Goal: Information Seeking & Learning: Find specific fact

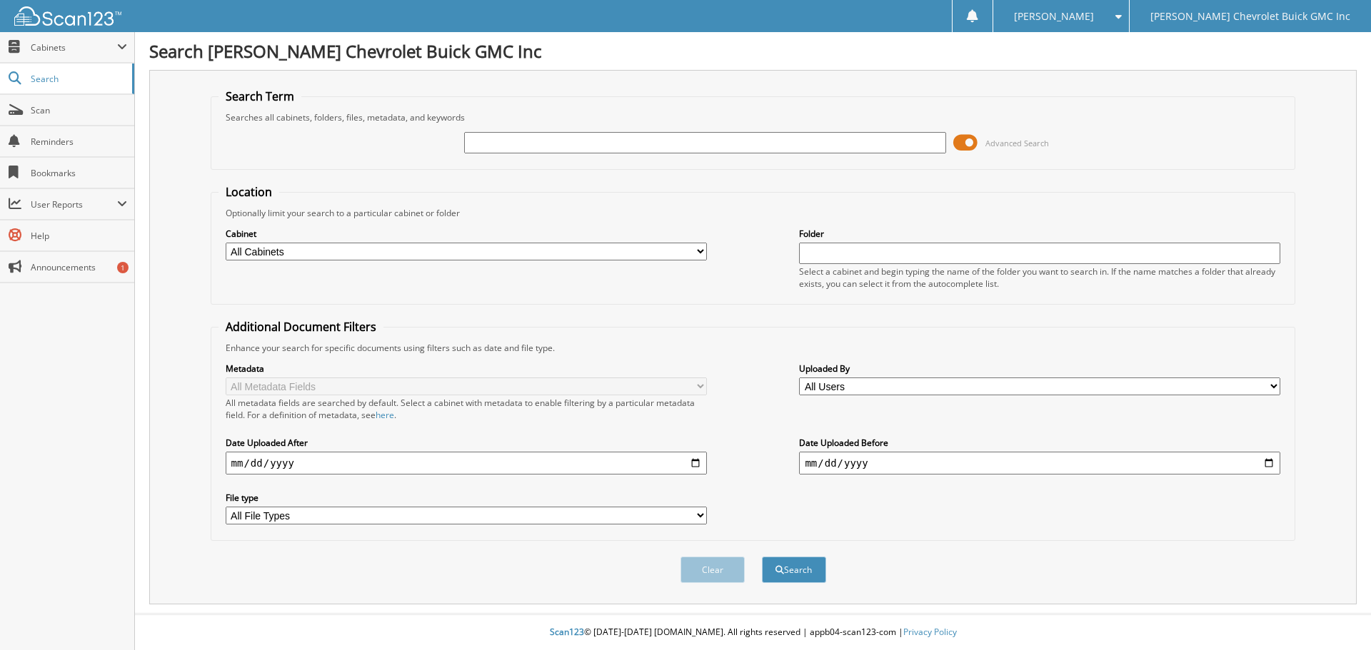
click at [488, 147] on input "text" at bounding box center [704, 142] width 481 height 21
type input "79537"
click at [762, 557] on button "Search" at bounding box center [794, 570] width 64 height 26
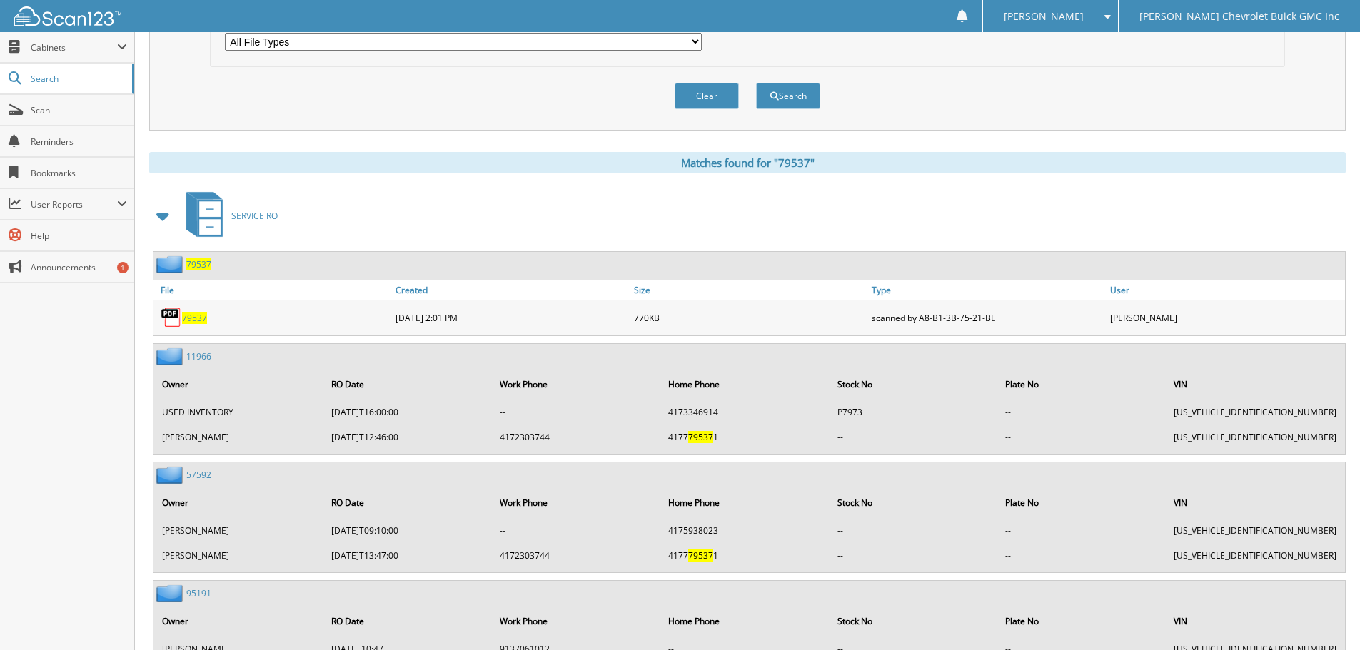
scroll to position [500, 0]
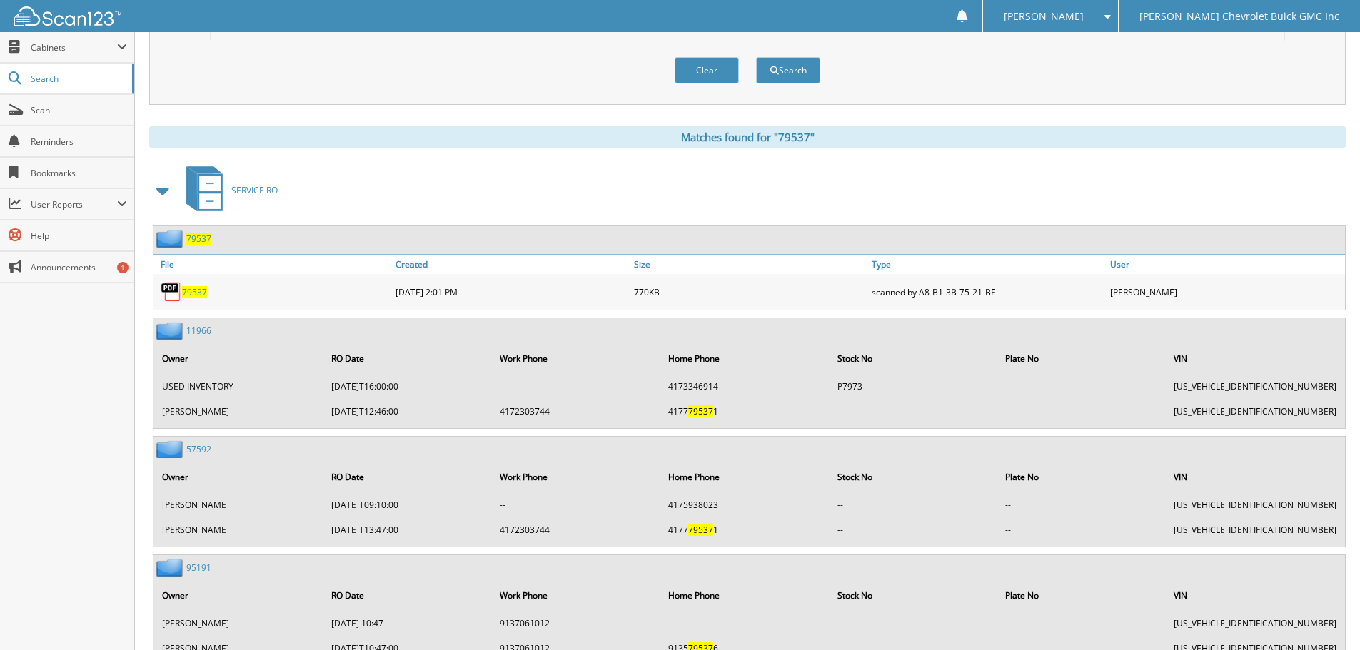
click at [191, 293] on span "79537" at bounding box center [194, 292] width 25 height 12
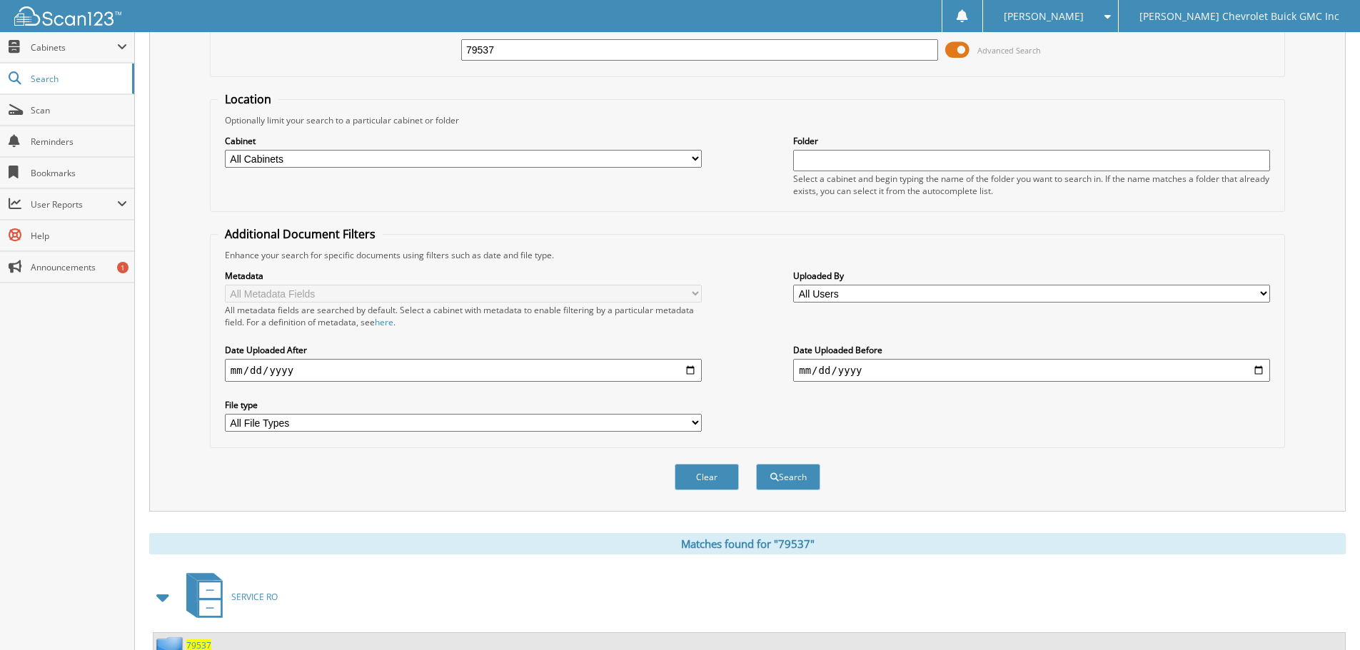
scroll to position [71, 0]
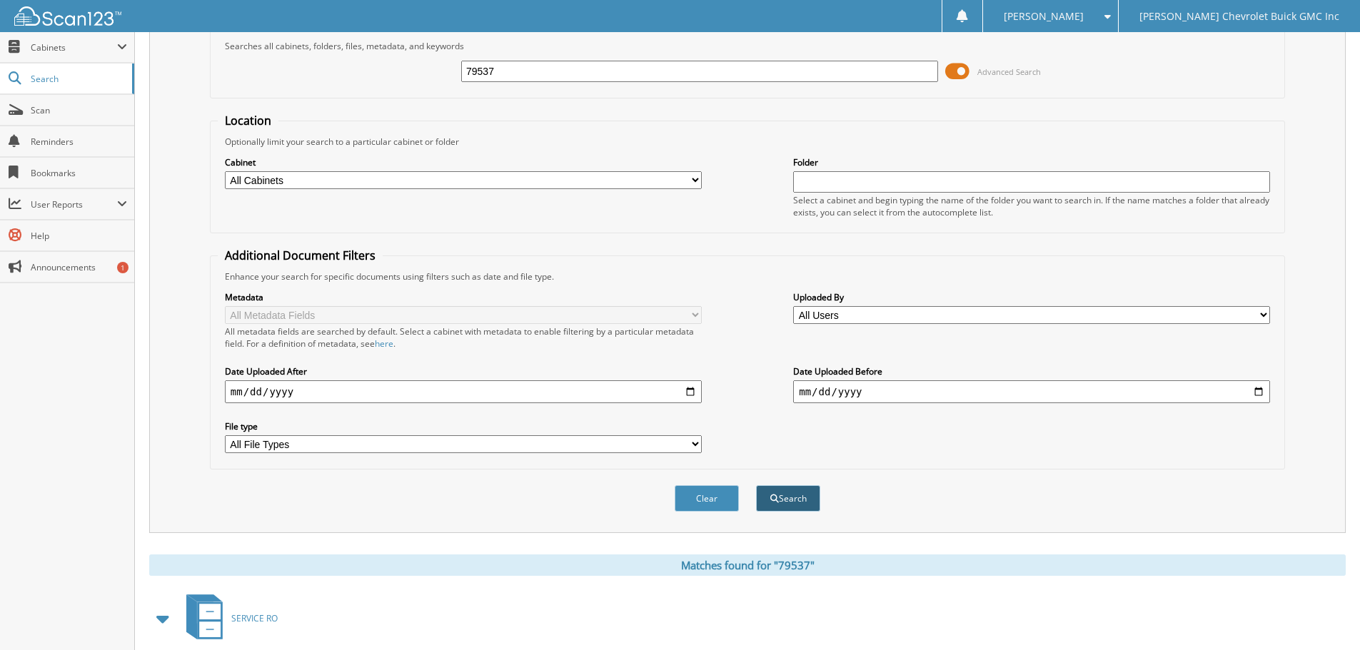
click at [790, 499] on button "Search" at bounding box center [788, 498] width 64 height 26
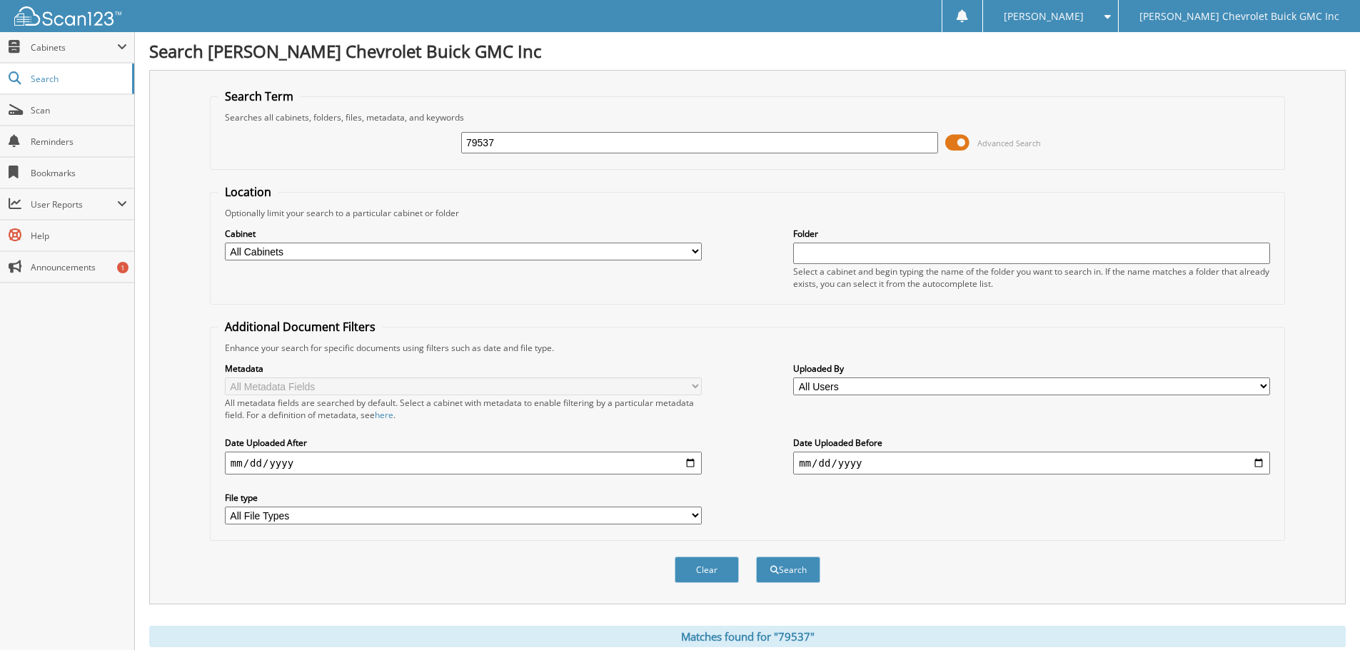
drag, startPoint x: 505, startPoint y: 141, endPoint x: 413, endPoint y: 143, distance: 91.4
click at [413, 143] on div "79537 Advanced Search" at bounding box center [748, 143] width 1060 height 39
type input "68479"
click at [756, 557] on button "Search" at bounding box center [788, 570] width 64 height 26
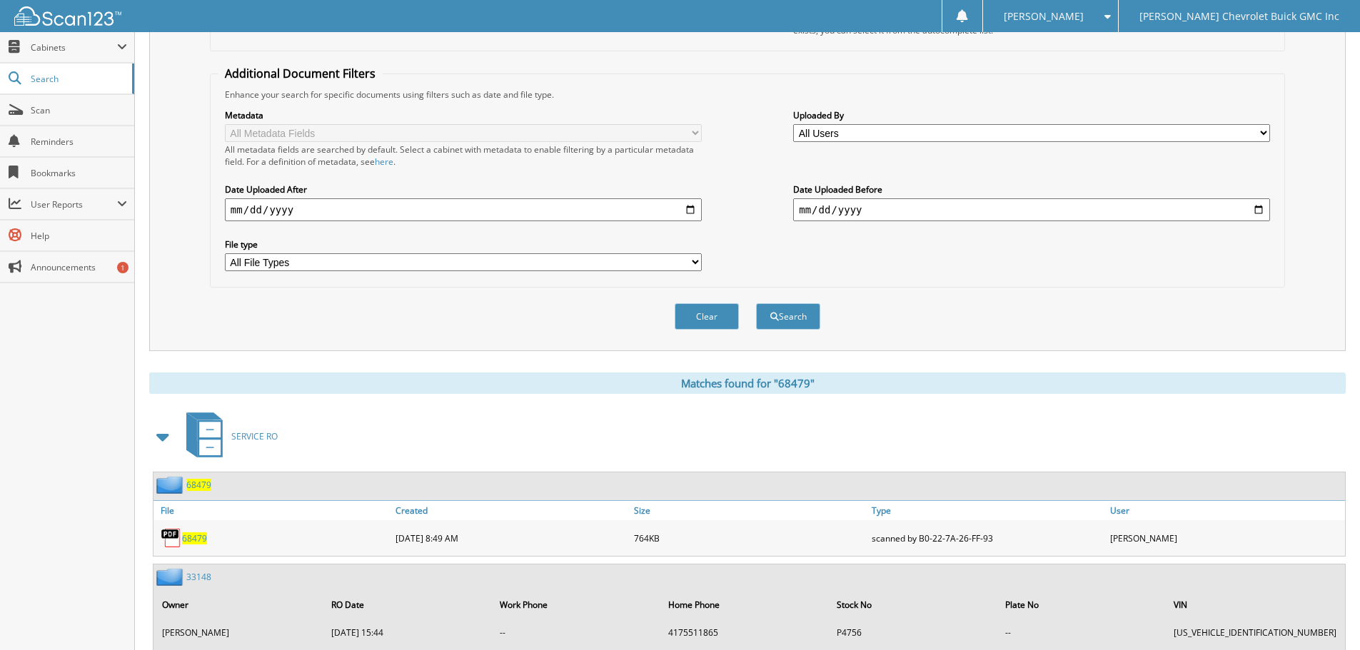
scroll to position [322, 0]
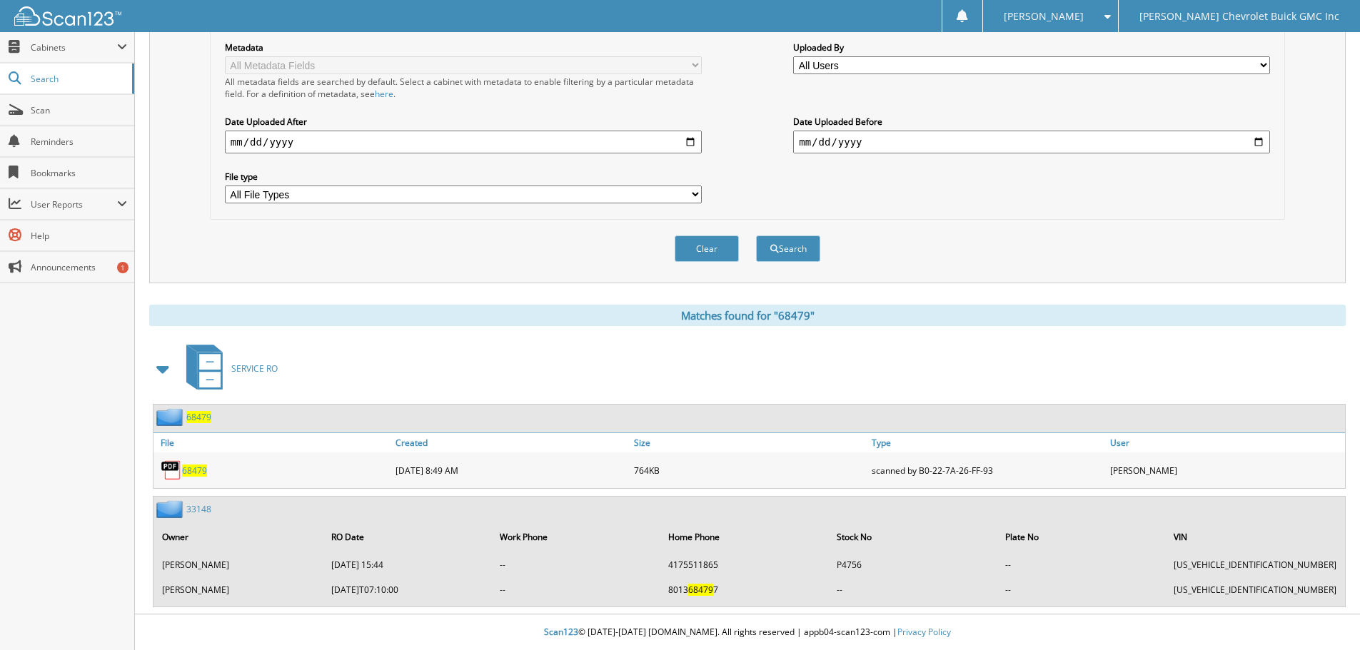
click at [191, 469] on span "68479" at bounding box center [194, 471] width 25 height 12
